Goal: Task Accomplishment & Management: Complete application form

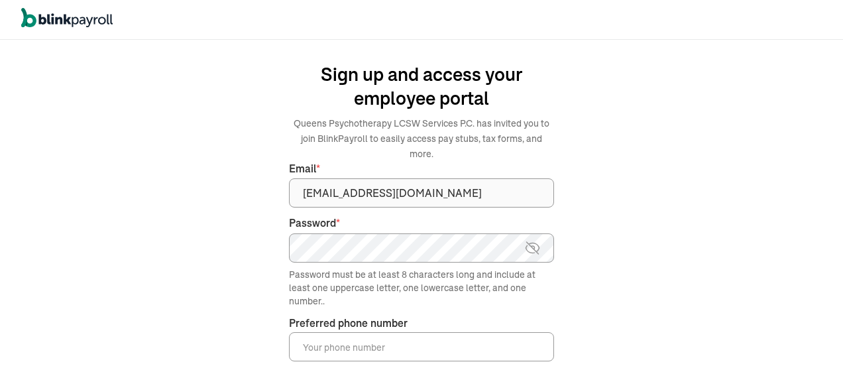
click at [537, 240] on img at bounding box center [532, 248] width 17 height 16
click at [351, 332] on input "Preferred phone number *" at bounding box center [421, 346] width 265 height 29
type input "(212) 837-2711"
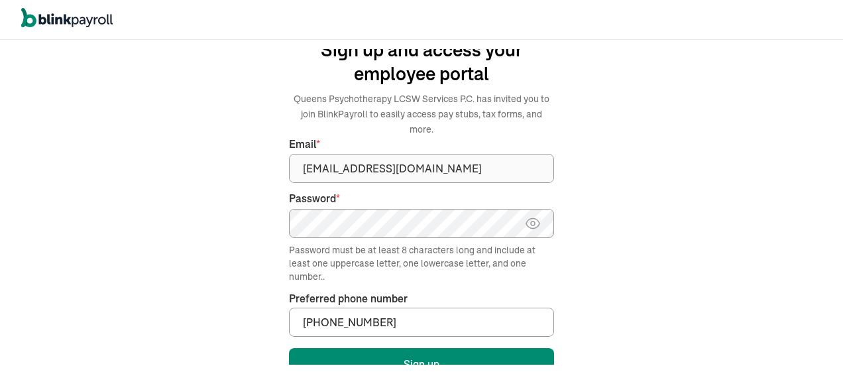
scroll to position [148, 0]
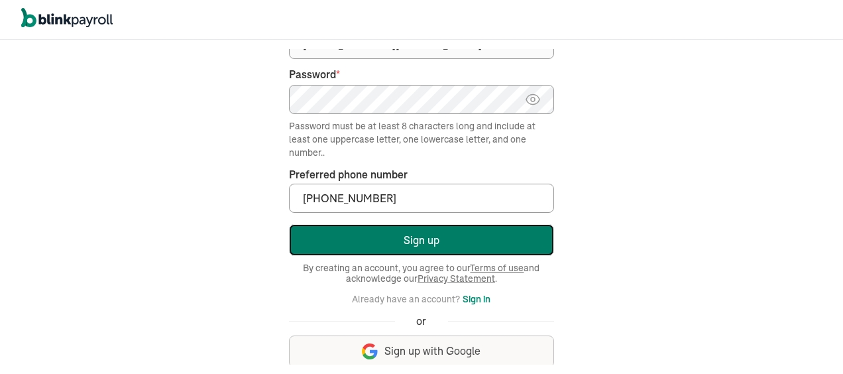
click at [443, 224] on button "Sign up" at bounding box center [421, 240] width 265 height 32
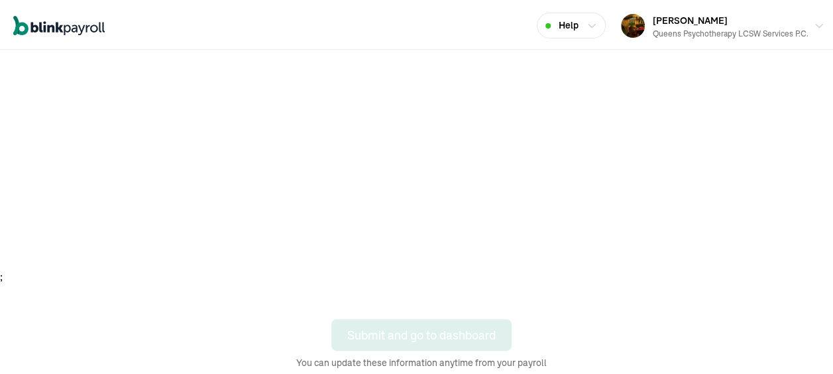
scroll to position [97, 0]
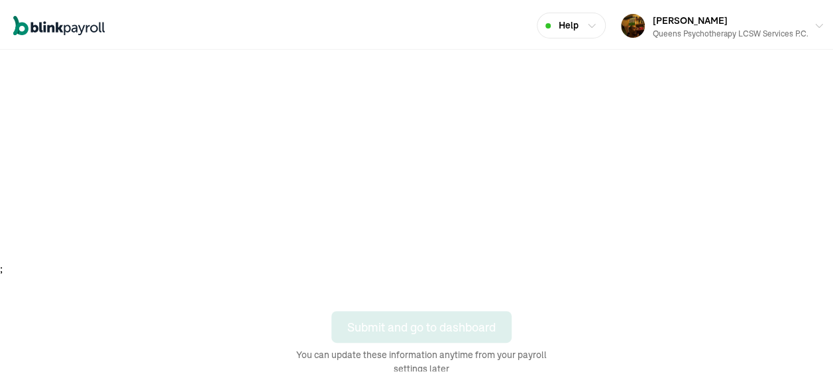
click at [736, 340] on div "Account Setup The below details will be shared with your employer and used to p…" at bounding box center [421, 162] width 843 height 423
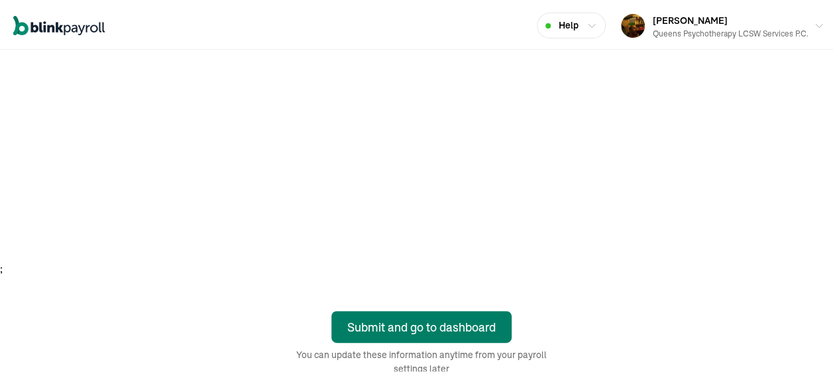
click at [404, 319] on div "Submit and go to dashboard" at bounding box center [421, 325] width 148 height 18
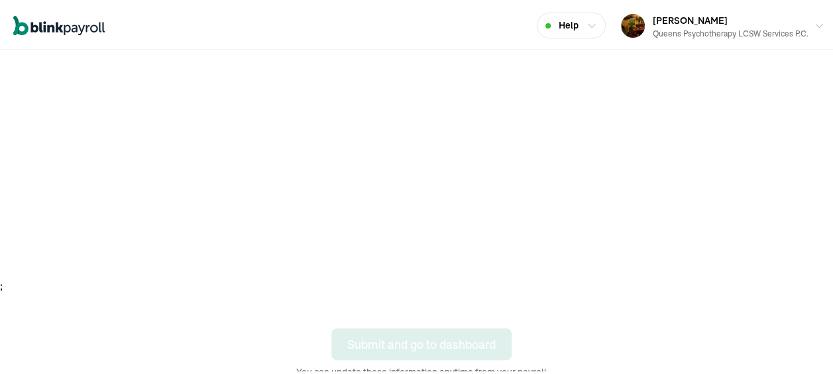
scroll to position [97, 0]
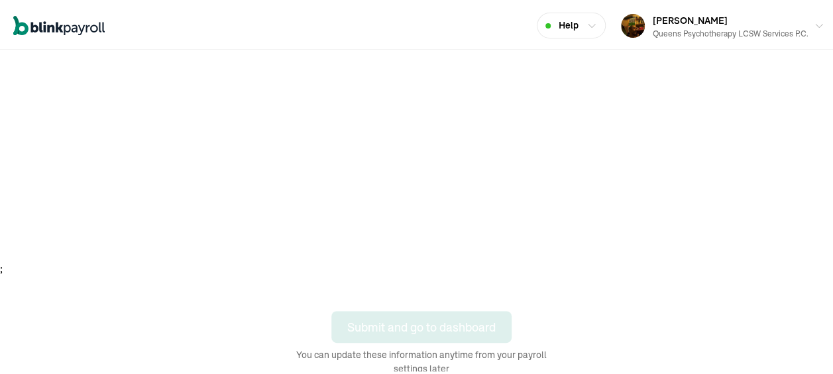
click at [736, 340] on div "Account Setup The below details will be shared with your employer and used to p…" at bounding box center [421, 162] width 843 height 423
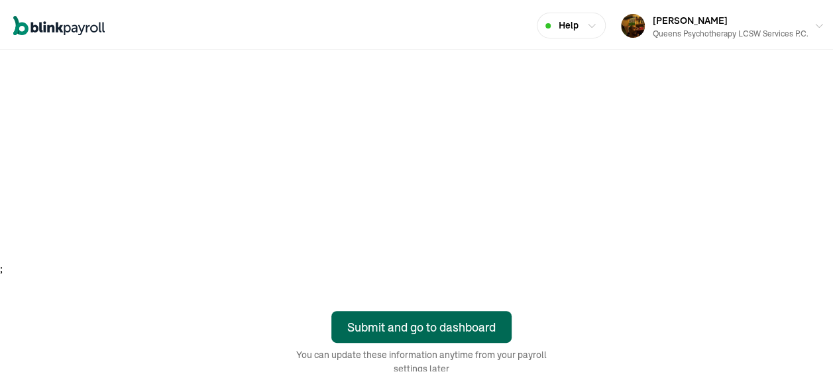
click at [404, 319] on div "Submit and go to dashboard" at bounding box center [421, 325] width 148 height 18
